Goal: Task Accomplishment & Management: Manage account settings

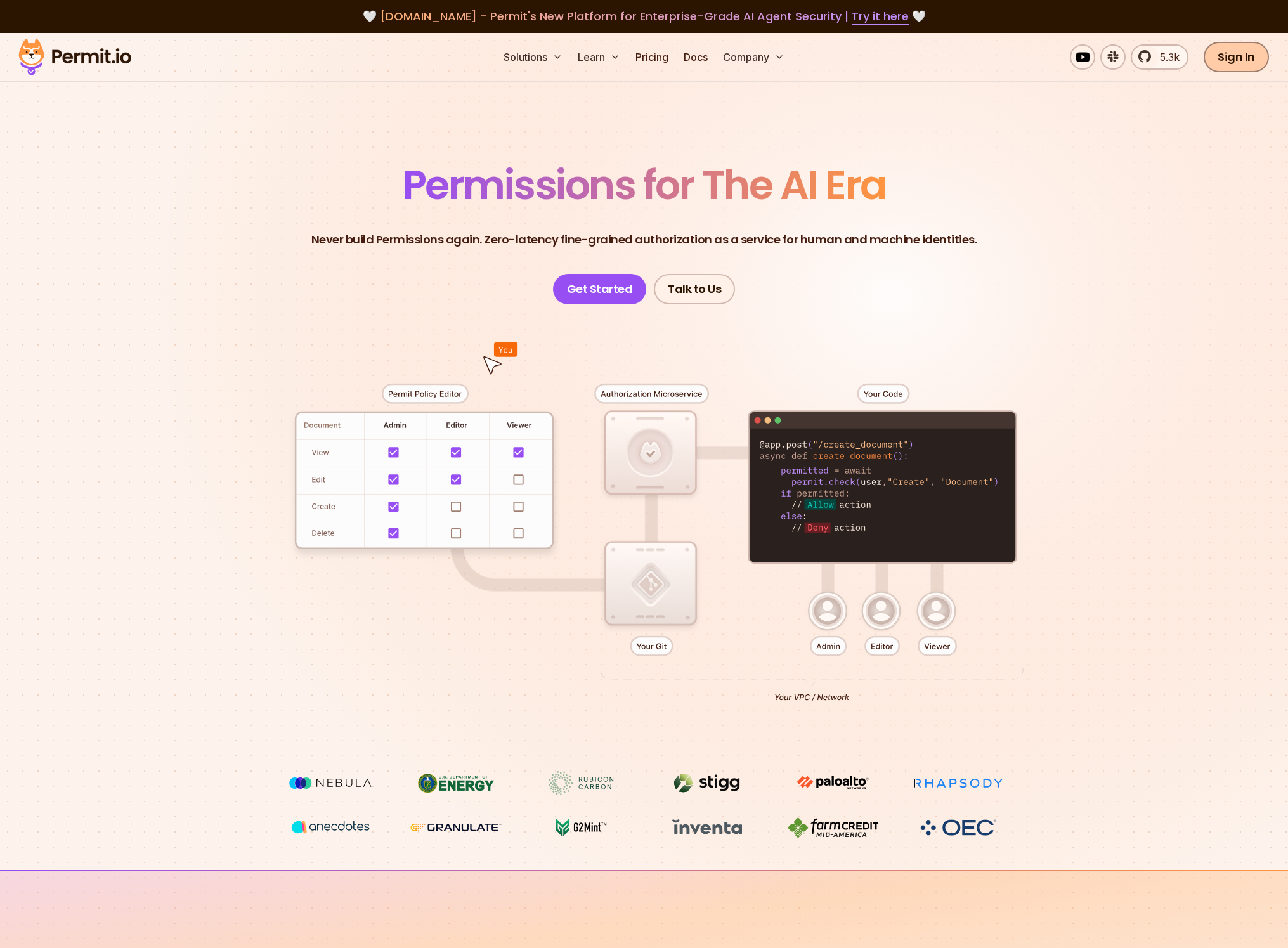
click at [1223, 54] on link "Sign In" at bounding box center [1236, 57] width 65 height 30
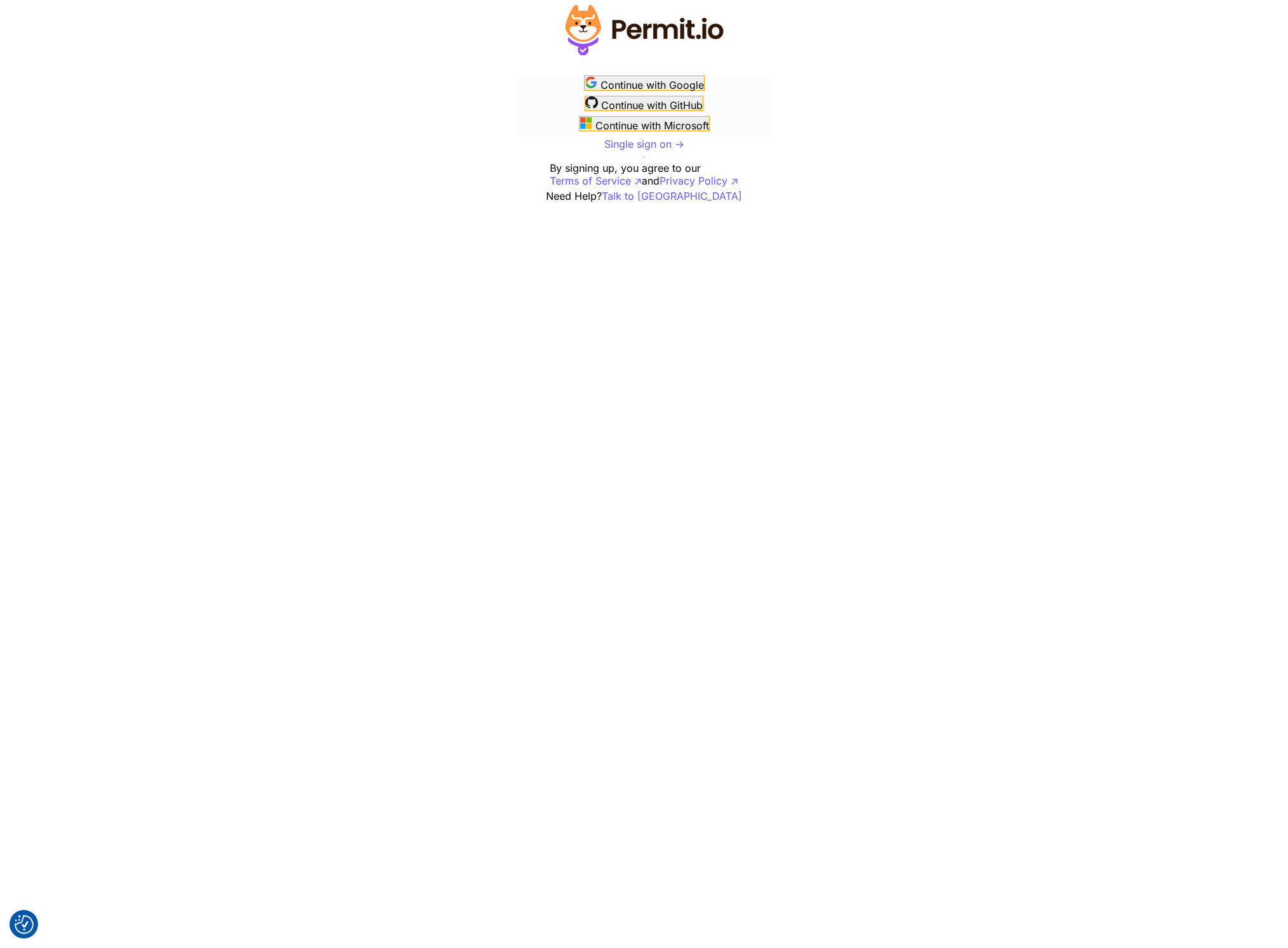
click at [1217, 60] on div at bounding box center [644, 101] width 1288 height 203
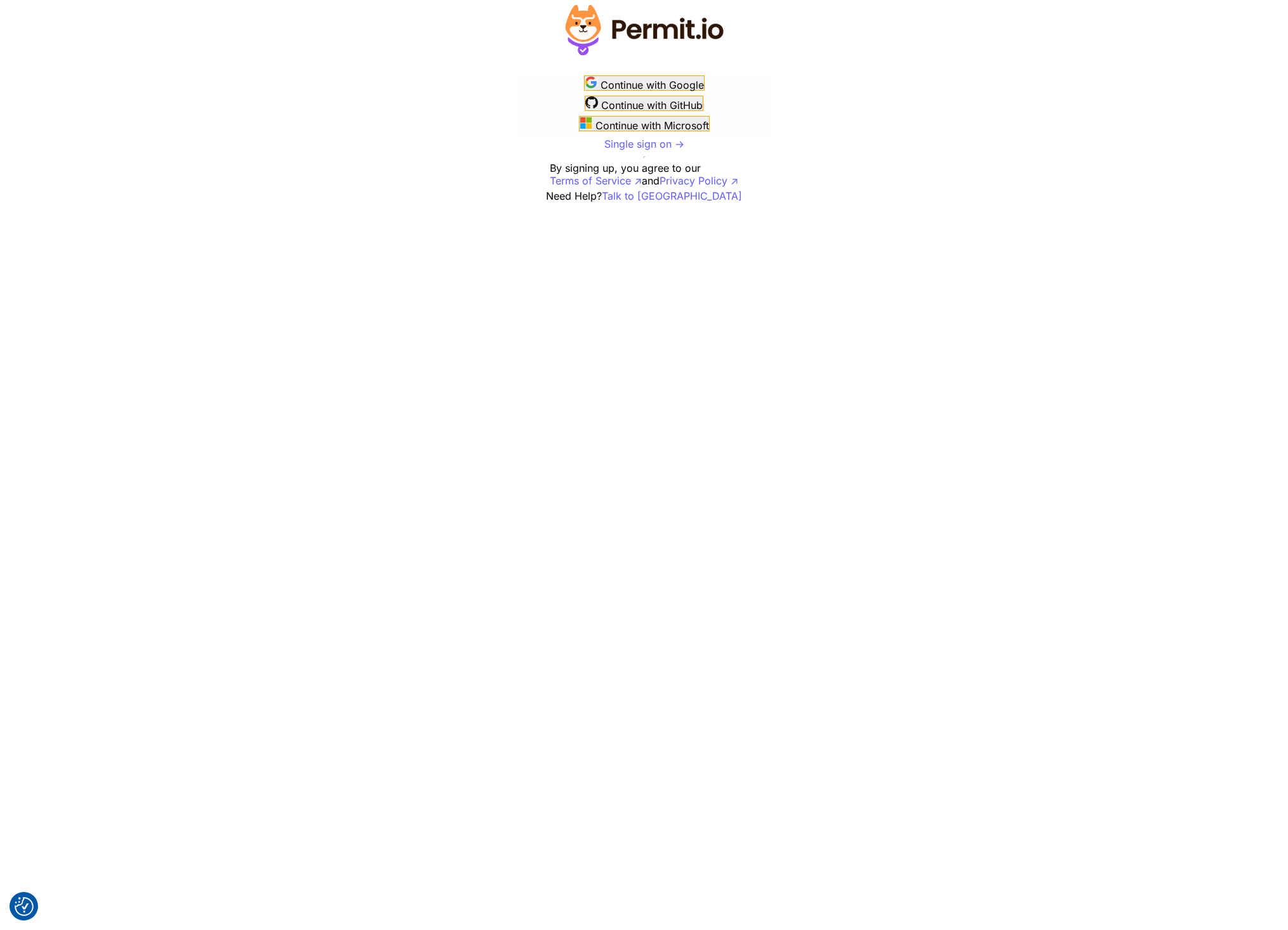
click at [898, 348] on html "We use cookies to enhance your browsing experience, serve personalized ads or c…" at bounding box center [644, 465] width 1288 height 930
